Goal: Transaction & Acquisition: Purchase product/service

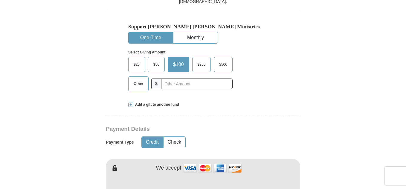
scroll to position [206, 0]
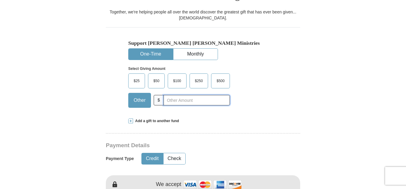
click at [195, 95] on input "text" at bounding box center [197, 100] width 66 height 10
type input "332"
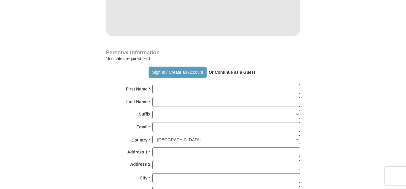
scroll to position [415, 0]
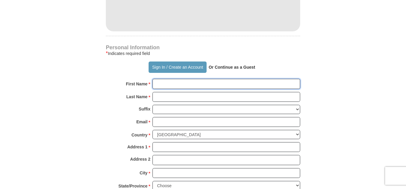
click at [242, 79] on input "First Name *" at bounding box center [227, 84] width 148 height 10
type input "Ojonugwa"
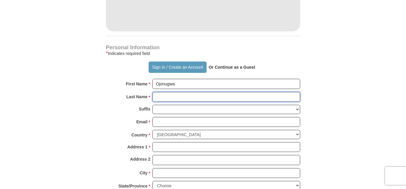
type input "Ufaruna"
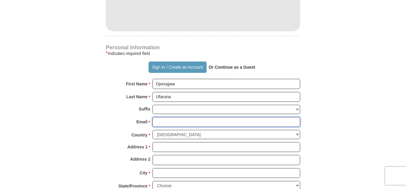
click at [212, 117] on input "Email *" at bounding box center [227, 122] width 148 height 10
type input "[EMAIL_ADDRESS][DOMAIN_NAME]"
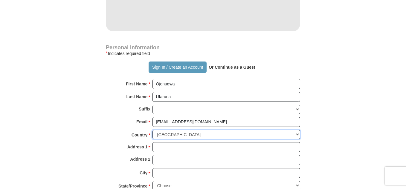
select select "NG"
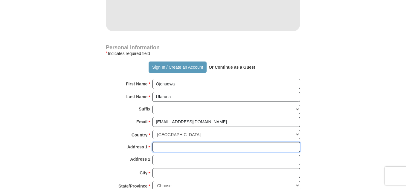
type input "59, 51 Crescent, Gwarinpa"
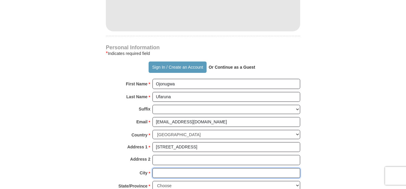
type input "Abuja"
type input "900108"
type input "08096497902"
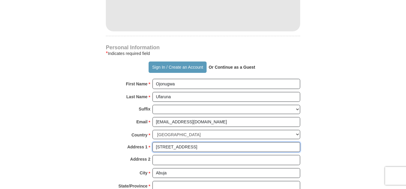
click at [213, 142] on input "59, 51 Crescent, Gwarinpa" at bounding box center [227, 147] width 148 height 10
type input "32 AE Ekukinam Street"
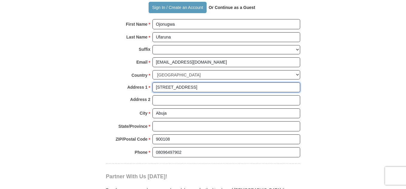
scroll to position [505, 0]
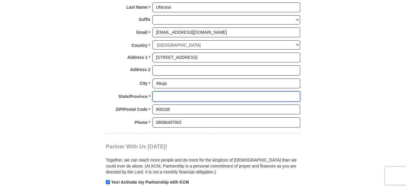
click at [206, 92] on input "State/Province *" at bounding box center [227, 97] width 148 height 10
type input "FCT"
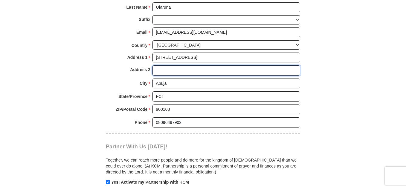
type input "Utako"
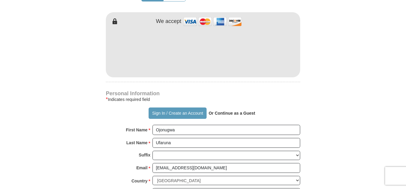
scroll to position [355, 0]
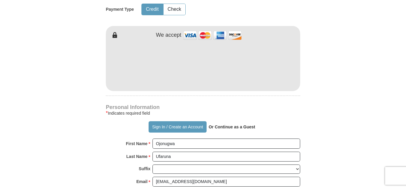
click at [306, 62] on form "Already have an account? Sign in for faster giving. Don't have an account? Crea…" at bounding box center [203, 70] width 341 height 751
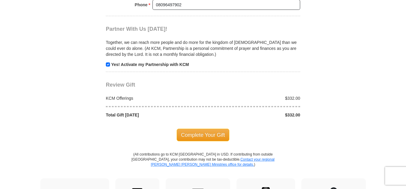
scroll to position [625, 0]
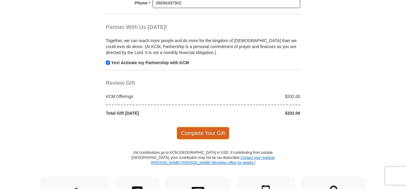
click at [204, 127] on span "Complete Your Gift" at bounding box center [203, 133] width 53 height 13
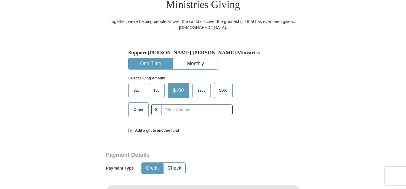
scroll to position [206, 0]
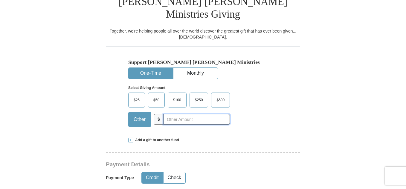
click at [201, 114] on input "text" at bounding box center [197, 119] width 66 height 10
type input "332"
click at [271, 116] on div "Select Giving Amount Amount must be a valid number The total gift cannot be les…" at bounding box center [203, 105] width 150 height 52
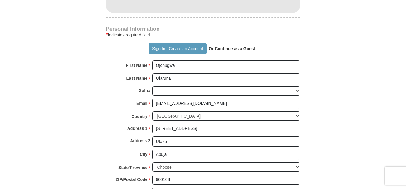
scroll to position [475, 0]
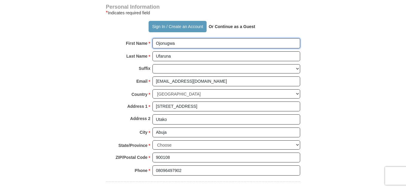
click at [201, 38] on input "Ojonugwa" at bounding box center [227, 43] width 148 height 10
type input "Ojonugwa Daniel"
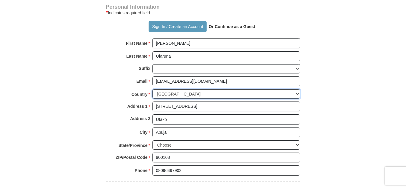
click at [243, 89] on select "United States of America Canada Antigua and Barbuda Argentina Armenia Aruba Aus…" at bounding box center [227, 93] width 148 height 9
select select "US"
click at [153, 89] on select "United States of America Canada Antigua and Barbuda Argentina Armenia Aruba Aus…" at bounding box center [227, 93] width 148 height 9
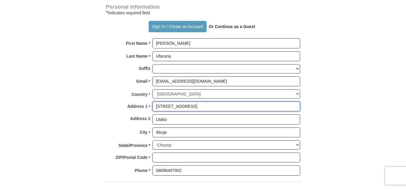
click at [220, 102] on input "32 AE Ekukinam Street" at bounding box center [227, 107] width 148 height 10
drag, startPoint x: 220, startPoint y: 95, endPoint x: 149, endPoint y: 89, distance: 70.6
click at [149, 89] on div "Personal Information * Indicates required field Sign In / Create an Account Or …" at bounding box center [203, 92] width 195 height 177
type input "[STREET_ADDRESS]"
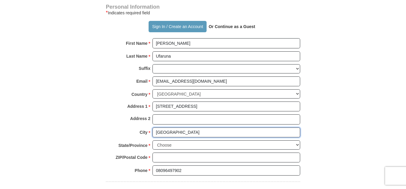
type input "[GEOGRAPHIC_DATA]"
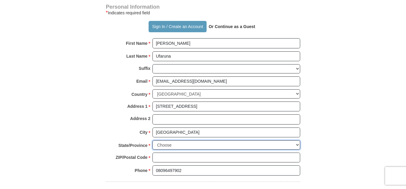
select select "DE"
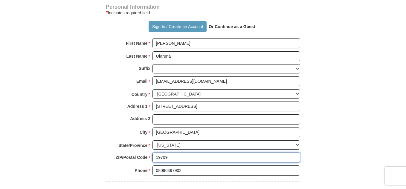
type input "19709"
click at [159, 166] on input "08096497902" at bounding box center [227, 171] width 148 height 10
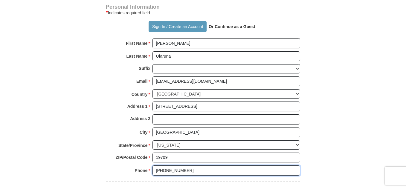
type input "[PHONE_NUMBER]"
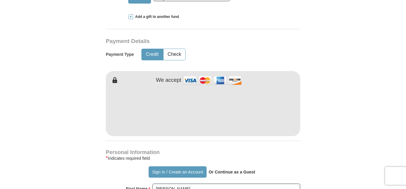
scroll to position [326, 0]
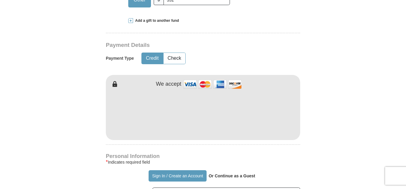
click at [338, 122] on form "Already have an account? Sign in for faster giving. Don't have an account? Crea…" at bounding box center [203, 91] width 341 height 695
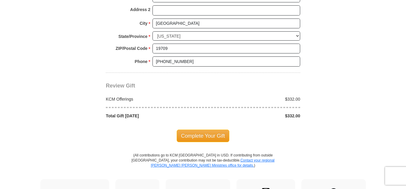
scroll to position [595, 0]
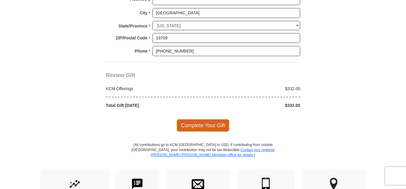
click at [214, 119] on span "Complete Your Gift" at bounding box center [203, 125] width 53 height 13
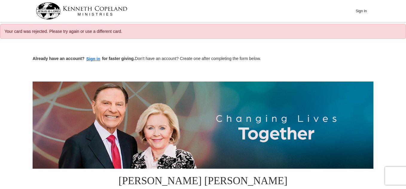
select select "DE"
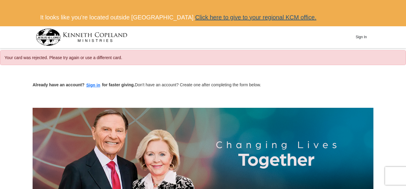
click at [250, 19] on link "Click here to give to your regional KCM office." at bounding box center [255, 17] width 121 height 7
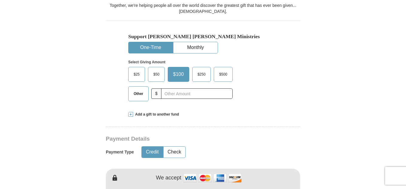
scroll to position [253, 0]
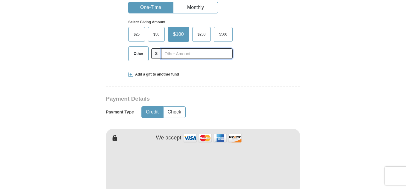
click at [193, 48] on input "text" at bounding box center [197, 53] width 72 height 10
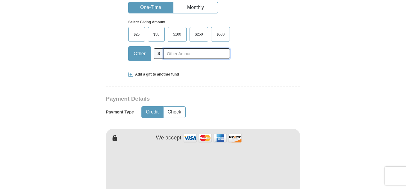
type input "332"
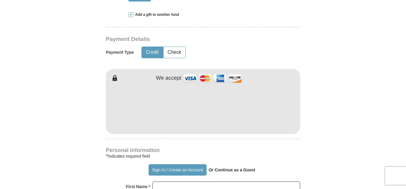
click at [323, 110] on form "Already have an account? Sign in for faster giving. Don't have an account? Crea…" at bounding box center [203, 113] width 341 height 750
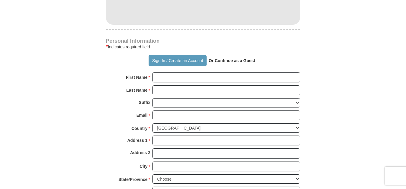
scroll to position [432, 0]
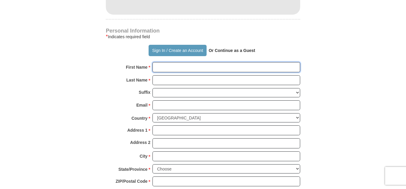
click at [206, 62] on input "First Name *" at bounding box center [227, 67] width 148 height 10
type input "Ojonugwa"
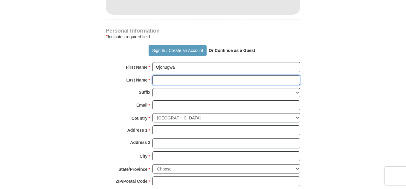
type input "Ufaruna"
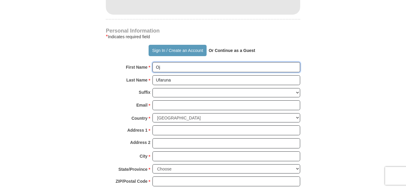
type input "O"
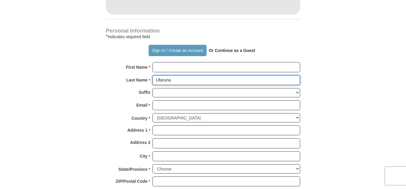
click at [219, 75] on input "Ufaruna" at bounding box center [227, 80] width 148 height 10
type input "U"
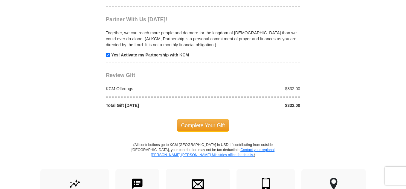
scroll to position [642, 0]
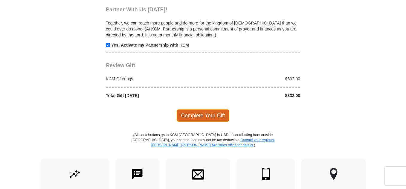
click at [206, 110] on span "Complete Your Gift" at bounding box center [203, 116] width 53 height 13
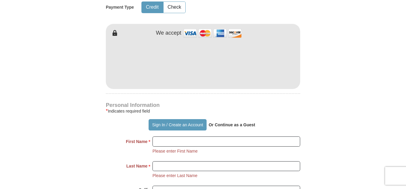
scroll to position [388, 0]
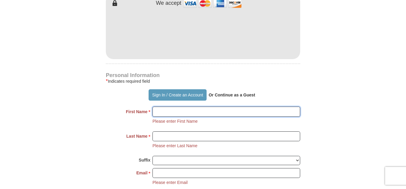
click at [190, 107] on input "First Name *" at bounding box center [227, 112] width 148 height 10
type input "Ojonugwa"
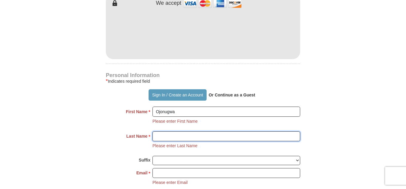
type input "Ufaruna"
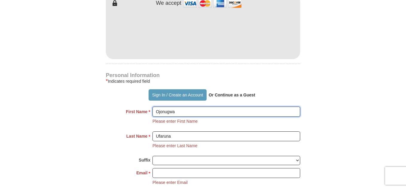
click at [194, 107] on input "Ojonugwa" at bounding box center [227, 112] width 148 height 10
type input "[PERSON_NAME]"
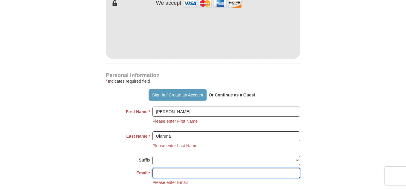
click at [191, 168] on input "Email *" at bounding box center [227, 173] width 148 height 10
type input "[EMAIL_ADDRESS][DOMAIN_NAME]"
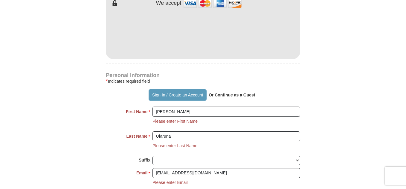
select select "NG"
type input "59, 51 Crescent, Gwarinpa"
type input "Abuja"
type input "900108"
type input "08096497902"
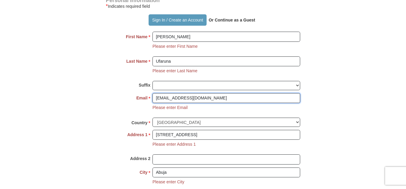
scroll to position [507, 0]
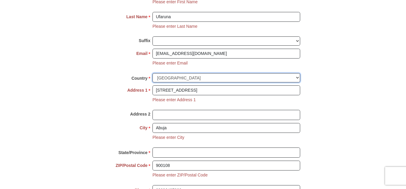
click at [261, 73] on select "United States of America Canada Antigua and Barbuda Argentina Armenia Aruba Aus…" at bounding box center [227, 77] width 148 height 9
select select "US"
click at [153, 73] on select "United States of America Canada Antigua and Barbuda Argentina Armenia Aruba Aus…" at bounding box center [227, 77] width 148 height 9
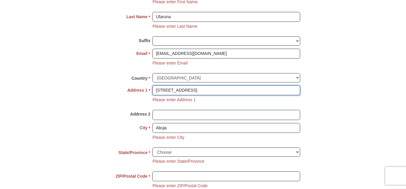
click at [209, 86] on input "59, 51 Crescent, Gwarinpa" at bounding box center [227, 91] width 148 height 10
drag, startPoint x: 209, startPoint y: 78, endPoint x: 148, endPoint y: 79, distance: 60.5
click at [148, 86] on div "Address 1 * 59, 51 Crescent, Gwarinpa Please enter Address 1" at bounding box center [203, 98] width 195 height 25
type input "[STREET_ADDRESS]"
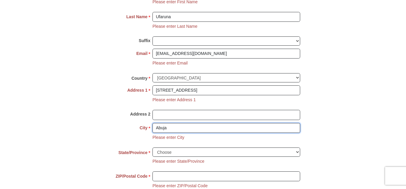
click at [195, 123] on input "Abuja" at bounding box center [227, 128] width 148 height 10
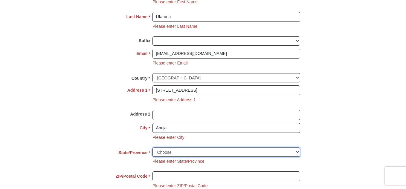
click at [196, 148] on select "Choose Alabama Alaska American Samoa Arizona Arkansas Armed Forces Americas Arm…" at bounding box center [227, 152] width 148 height 9
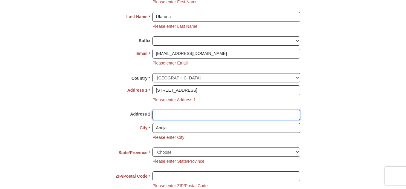
click at [203, 110] on input "Address 2" at bounding box center [227, 115] width 148 height 10
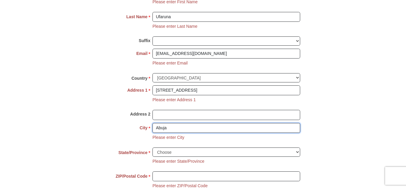
click at [178, 123] on input "Abuja" at bounding box center [227, 128] width 148 height 10
drag, startPoint x: 178, startPoint y: 117, endPoint x: 154, endPoint y: 114, distance: 24.1
click at [154, 123] on input "Abuja" at bounding box center [227, 128] width 148 height 10
type input "[GEOGRAPHIC_DATA]"
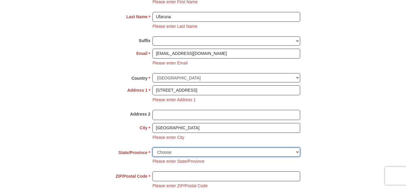
click at [198, 148] on select "Choose Alabama Alaska American Samoa Arizona Arkansas Armed Forces Americas Arm…" at bounding box center [227, 152] width 148 height 9
select select "DE"
click at [153, 148] on select "Choose Alabama Alaska American Samoa Arizona Arkansas Armed Forces Americas Arm…" at bounding box center [227, 152] width 148 height 9
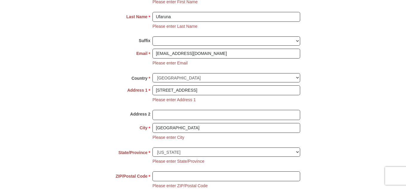
click at [110, 123] on div "City * Middletown Please enter City" at bounding box center [203, 135] width 195 height 25
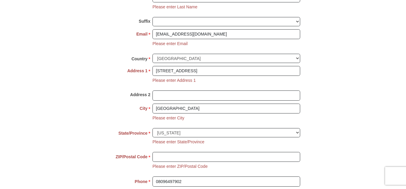
scroll to position [537, 0]
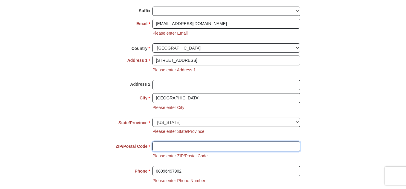
click at [177, 142] on input "ZIP/Postal Code *" at bounding box center [227, 147] width 148 height 10
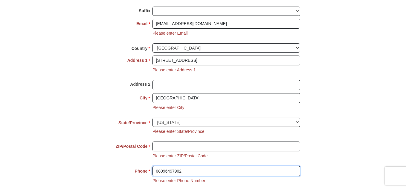
click at [158, 166] on input "08096497902" at bounding box center [227, 171] width 148 height 10
type input "[PHONE_NUMBER]"
click at [137, 167] on strong "Phone" at bounding box center [141, 171] width 13 height 8
click at [153, 166] on input "[PHONE_NUMBER]" at bounding box center [227, 171] width 148 height 10
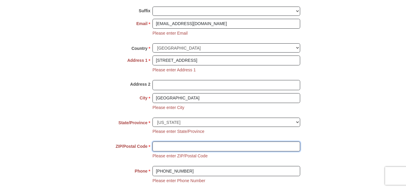
click at [168, 142] on input "ZIP/Postal Code *" at bounding box center [227, 147] width 148 height 10
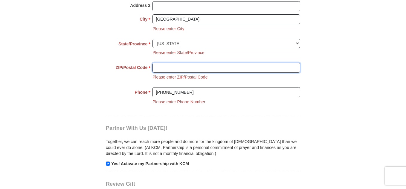
scroll to position [597, 0]
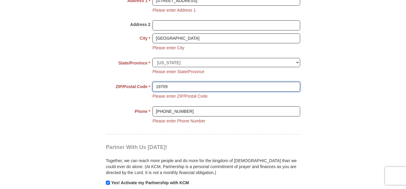
type input "19709"
click at [249, 116] on div "Phone * * +2348096497902 Please enter Phone Number Please enter Phone" at bounding box center [203, 119] width 195 height 25
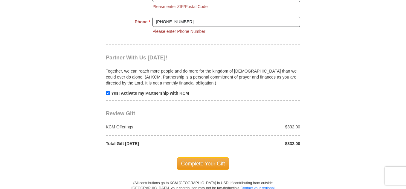
scroll to position [717, 0]
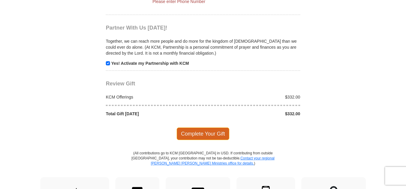
click at [218, 128] on span "Complete Your Gift" at bounding box center [203, 134] width 53 height 13
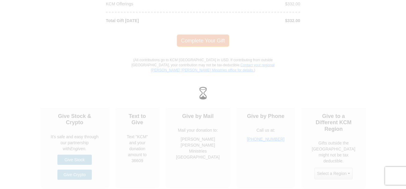
scroll to position [623, 0]
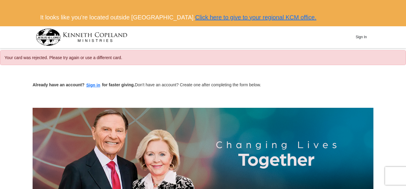
select select "DE"
